Goal: Navigation & Orientation: Find specific page/section

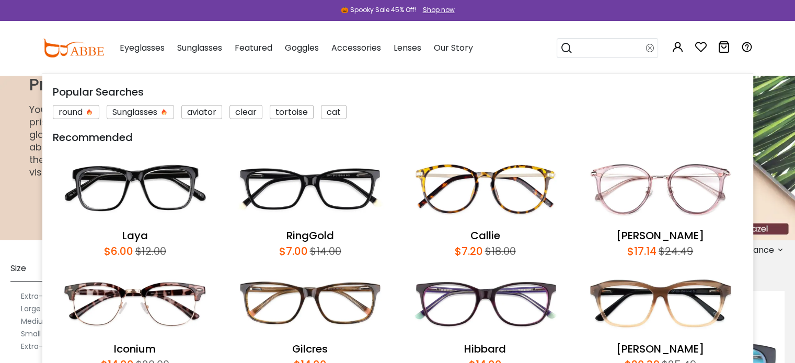
click at [603, 47] on input "search" at bounding box center [609, 48] width 73 height 19
type input "*****"
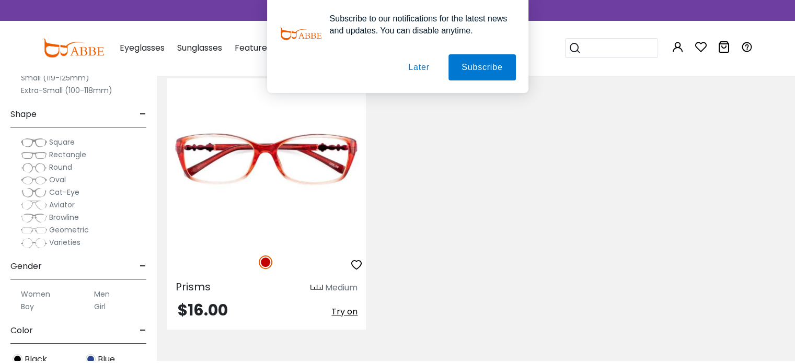
scroll to position [251, 0]
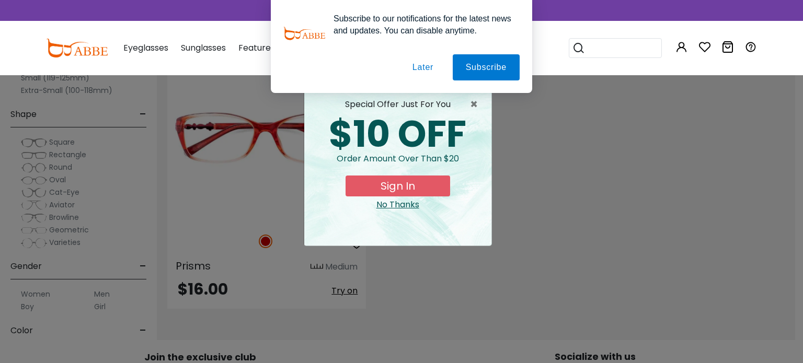
click at [428, 68] on button "Later" at bounding box center [422, 67] width 47 height 26
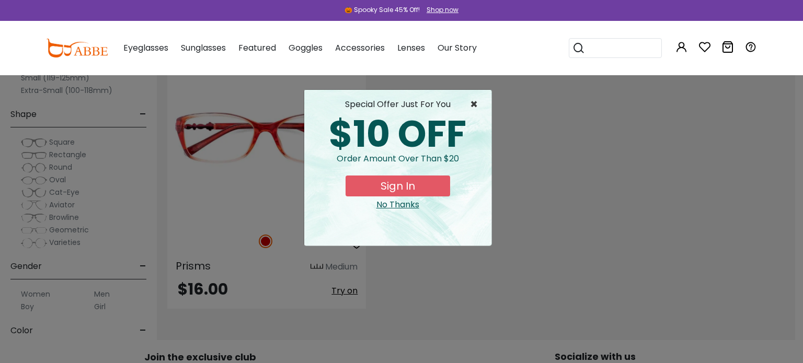
click at [474, 108] on span "×" at bounding box center [476, 104] width 13 height 13
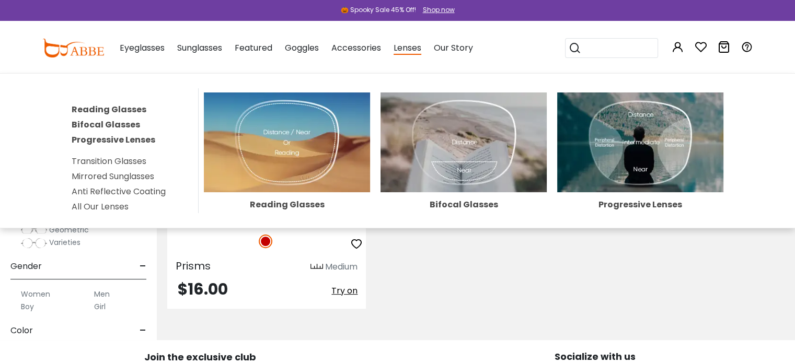
click at [124, 205] on link "All Our Lenses" at bounding box center [100, 207] width 57 height 12
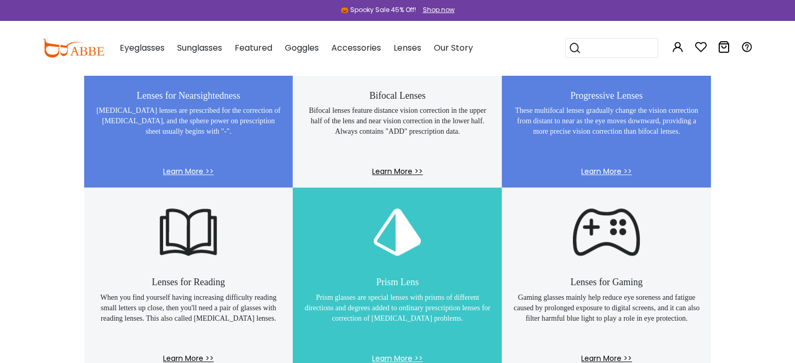
scroll to position [752, 0]
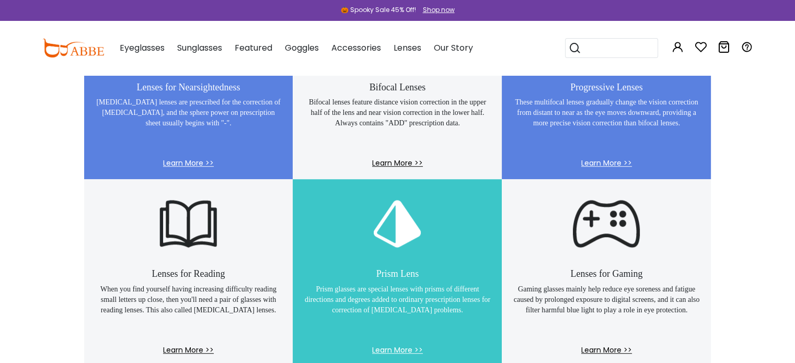
click at [207, 117] on p "Nearsighted lenses are prescribed for the correction of myopia, and the sphere …" at bounding box center [189, 123] width 188 height 52
click at [183, 163] on span "Learn More >>" at bounding box center [189, 168] width 188 height 21
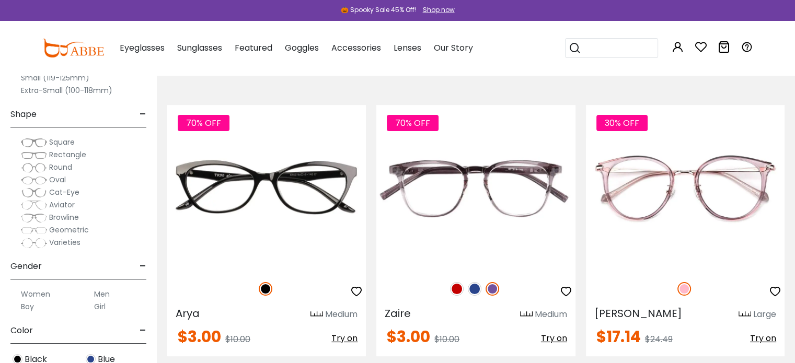
scroll to position [4385, 0]
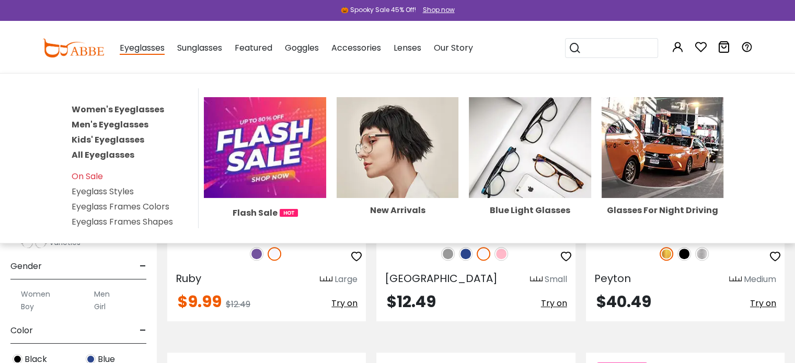
click at [113, 140] on link "Kids' Eyeglasses" at bounding box center [108, 140] width 73 height 12
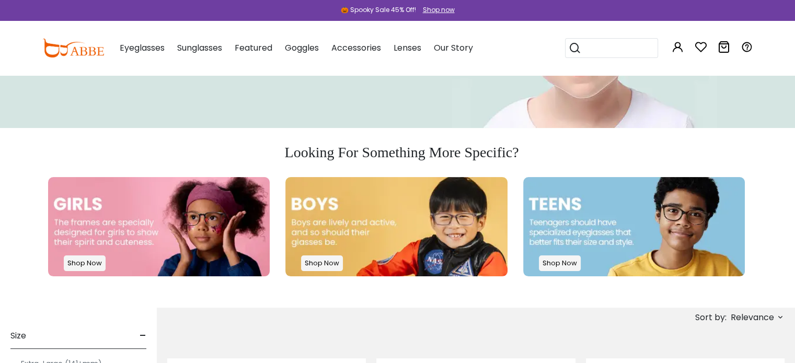
scroll to position [146, 0]
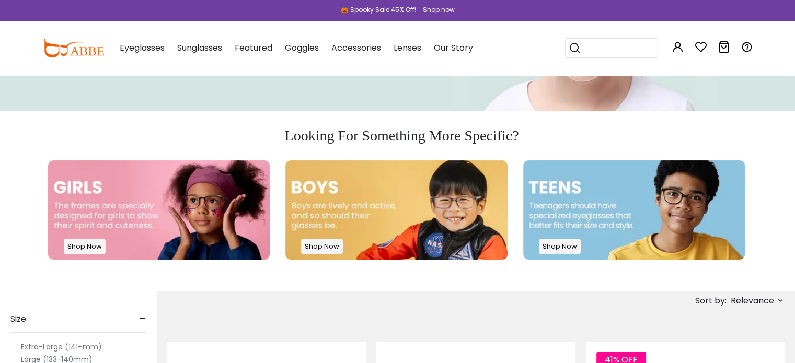
click at [150, 212] on img at bounding box center [159, 209] width 222 height 99
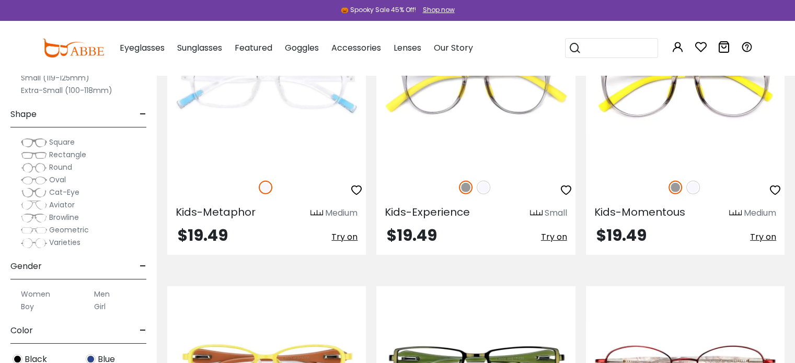
scroll to position [3152, 0]
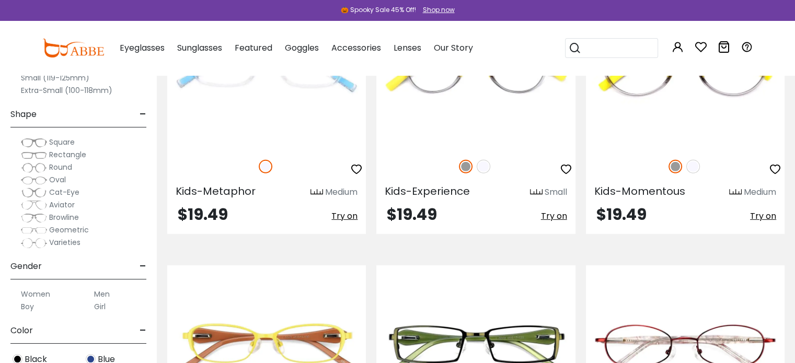
click at [42, 358] on span "Black" at bounding box center [36, 359] width 22 height 13
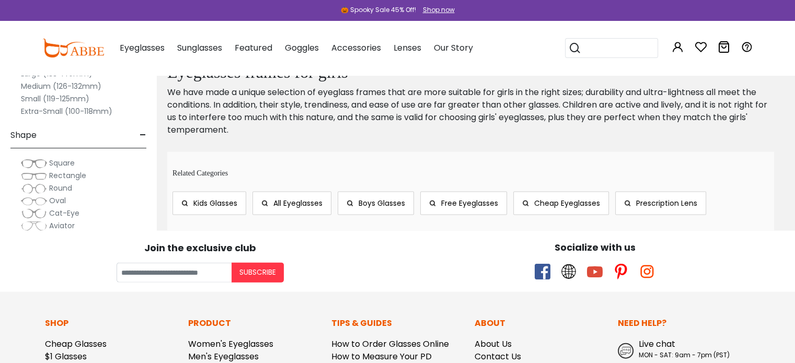
scroll to position [2190, 0]
